Goal: Task Accomplishment & Management: Complete application form

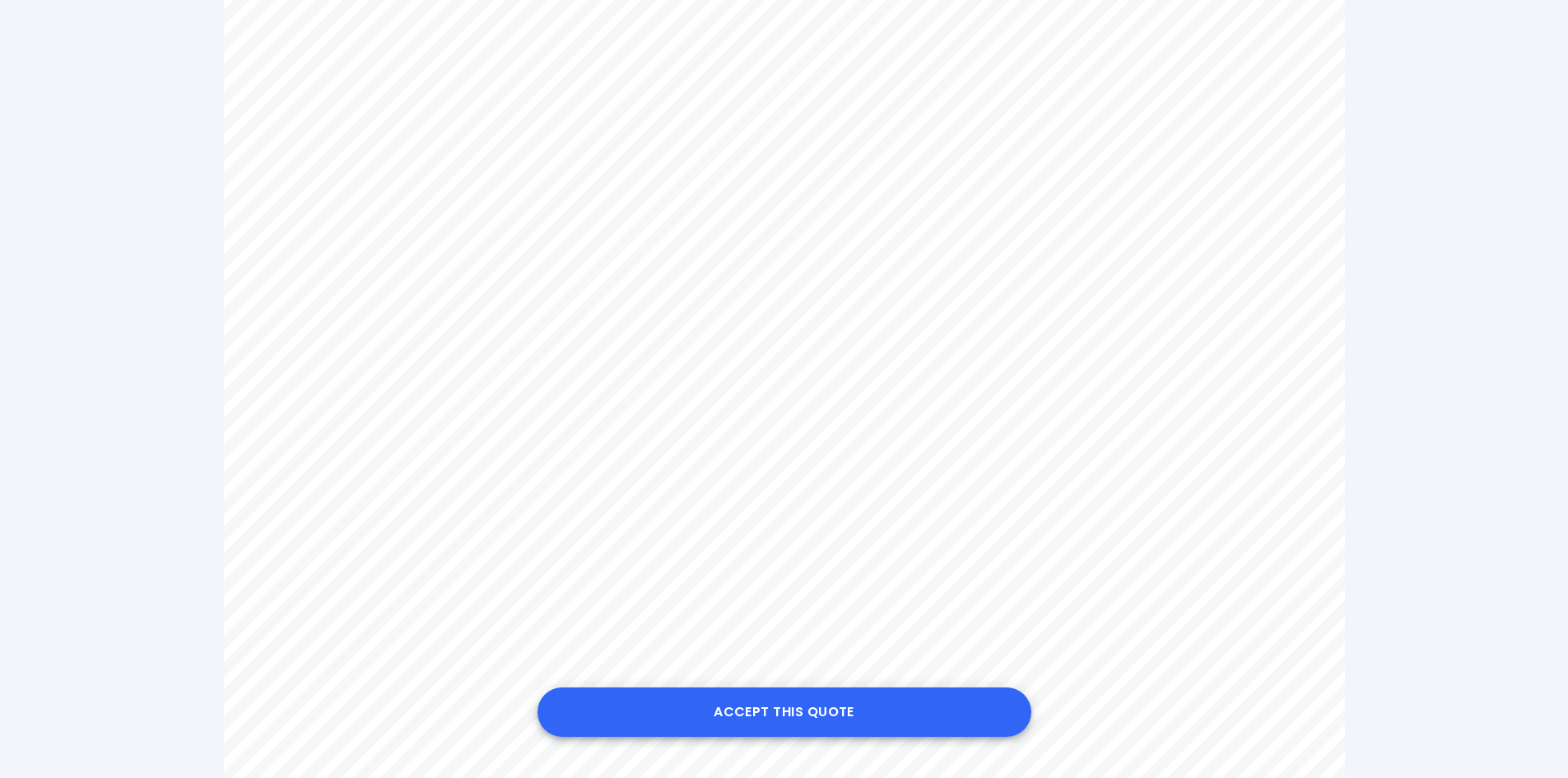
click at [777, 706] on button "Accept this Quote" at bounding box center [785, 712] width 494 height 49
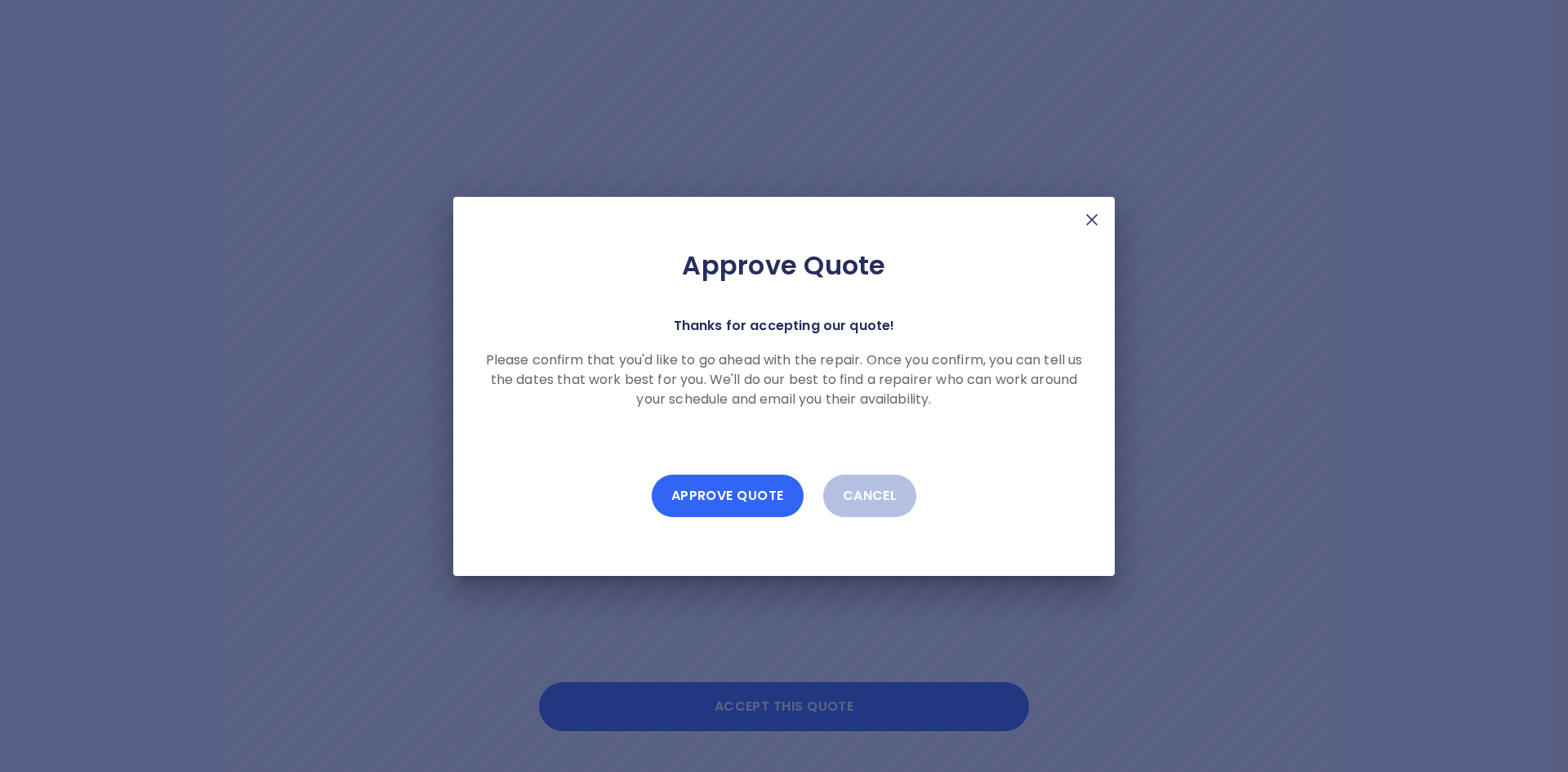
click at [719, 495] on button "Approve Quote" at bounding box center [728, 495] width 152 height 42
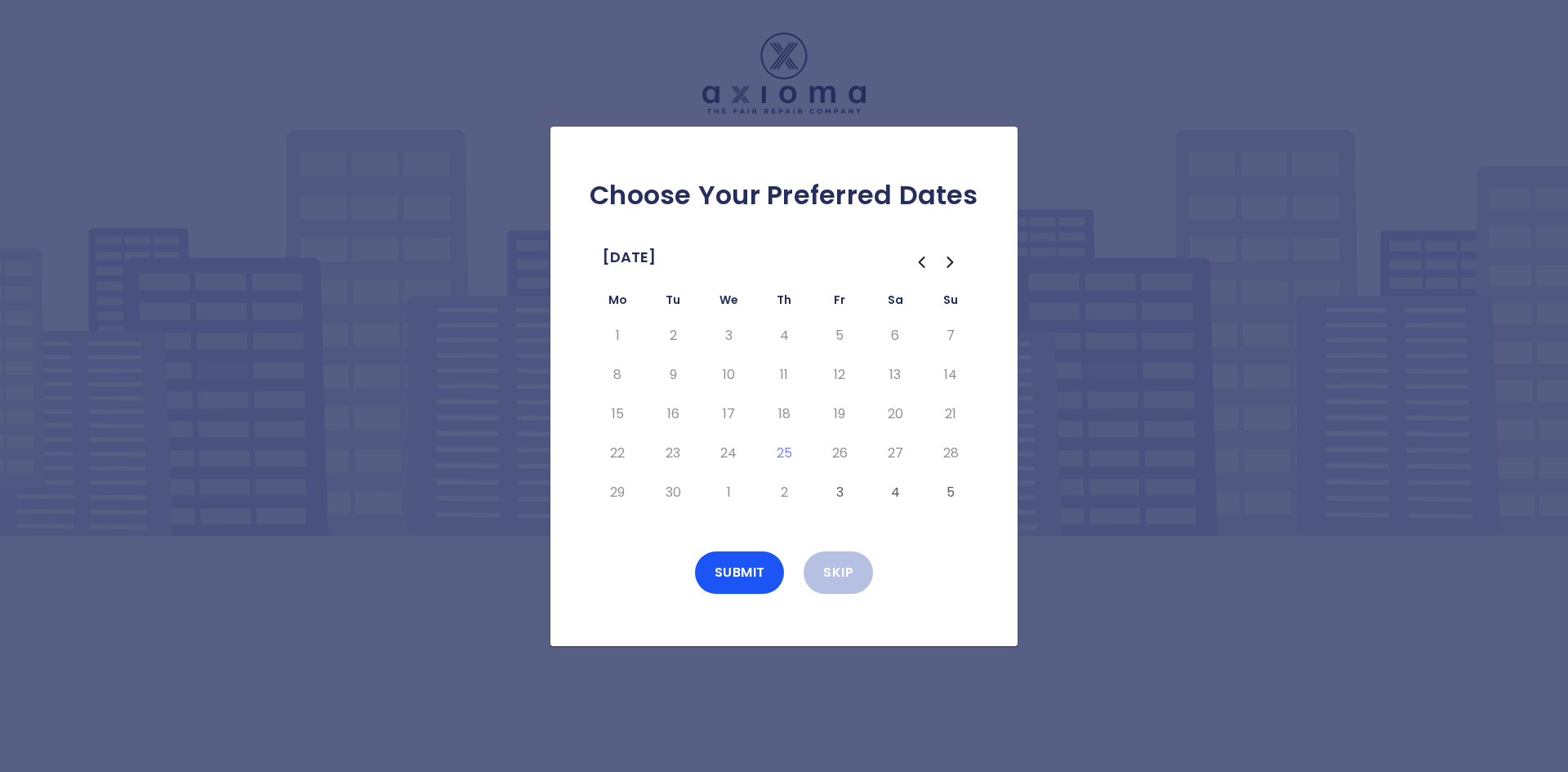
click at [950, 263] on icon "Go to the Next Month" at bounding box center [951, 262] width 20 height 20
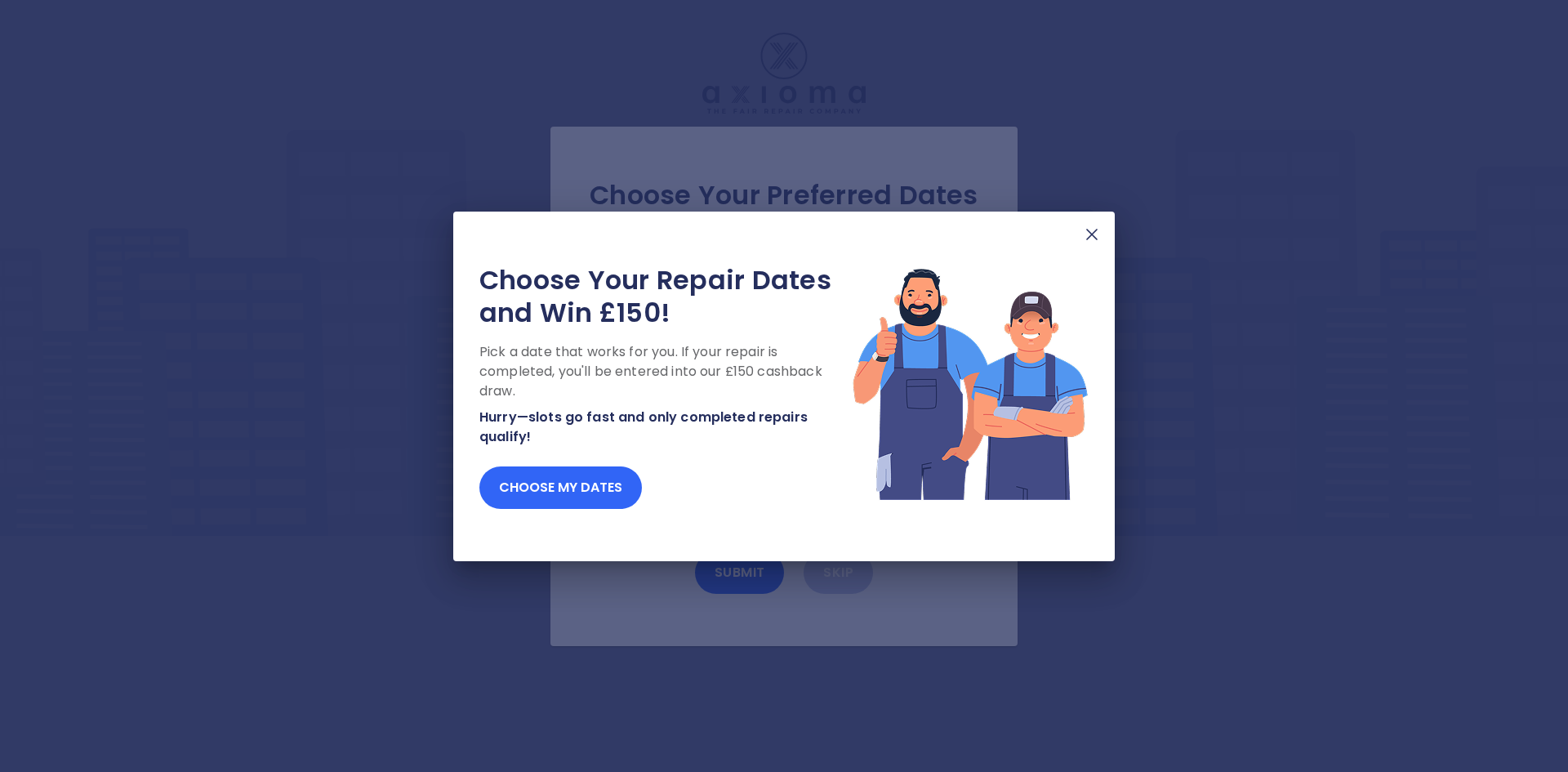
click at [548, 491] on button "Choose my dates" at bounding box center [560, 486] width 163 height 42
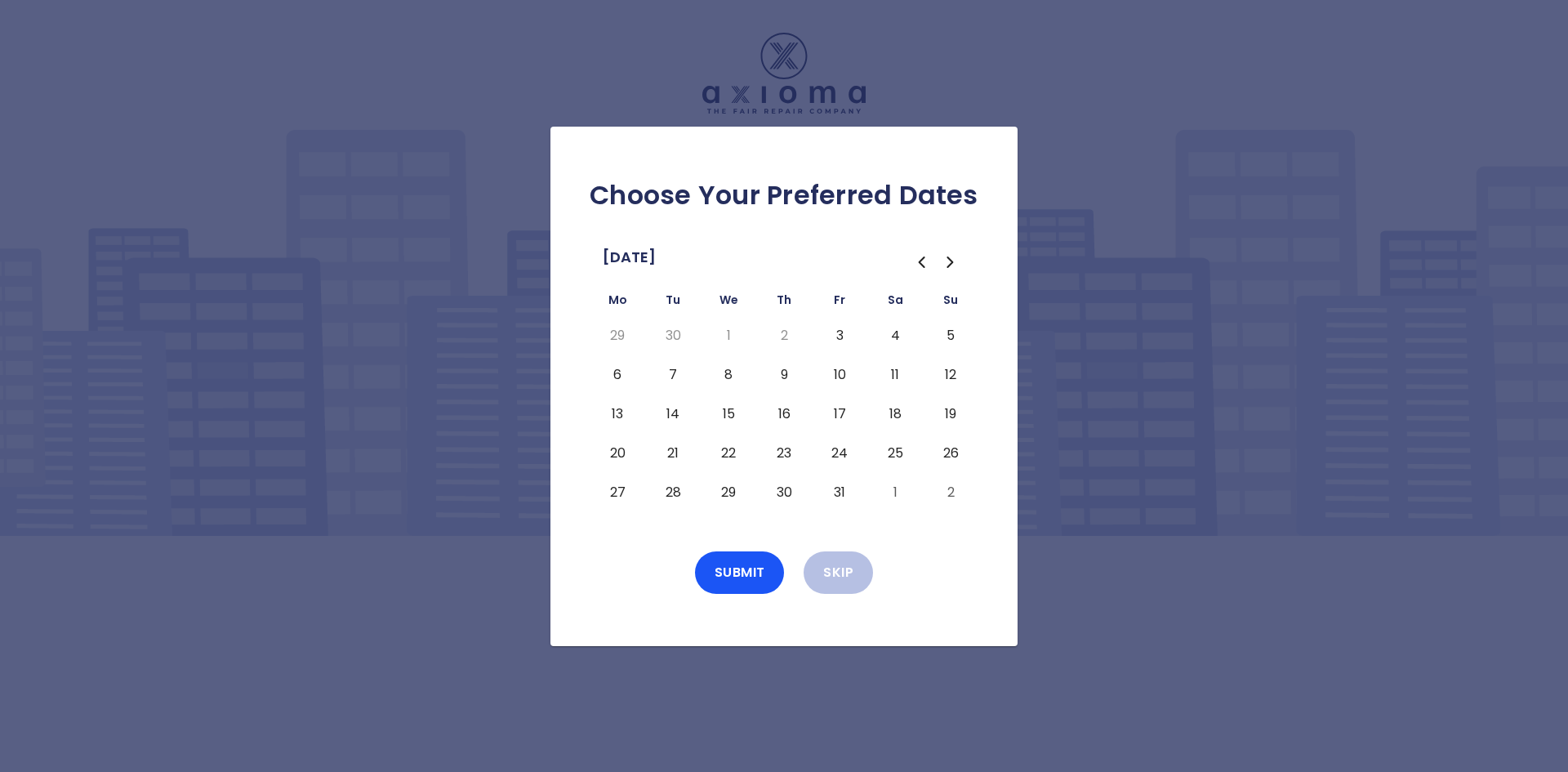
click at [672, 374] on button "7" at bounding box center [673, 375] width 29 height 26
click at [733, 563] on button "Submit" at bounding box center [740, 572] width 90 height 42
